Goal: Task Accomplishment & Management: Use online tool/utility

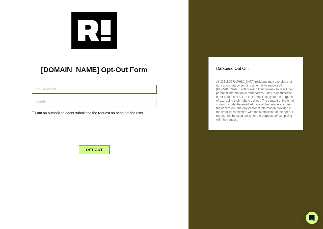
type input "[EMAIL_ADDRESS][DOMAIN_NAME]"
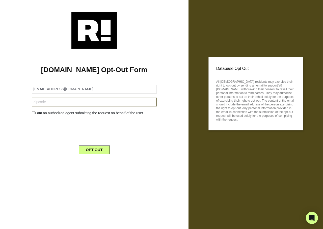
type input "15417"
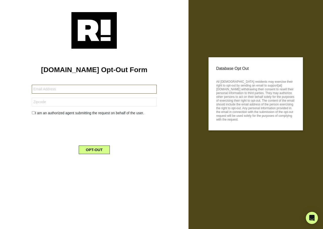
type input "[EMAIL_ADDRESS][DOMAIN_NAME]"
type input "76513"
